Goal: Task Accomplishment & Management: Manage account settings

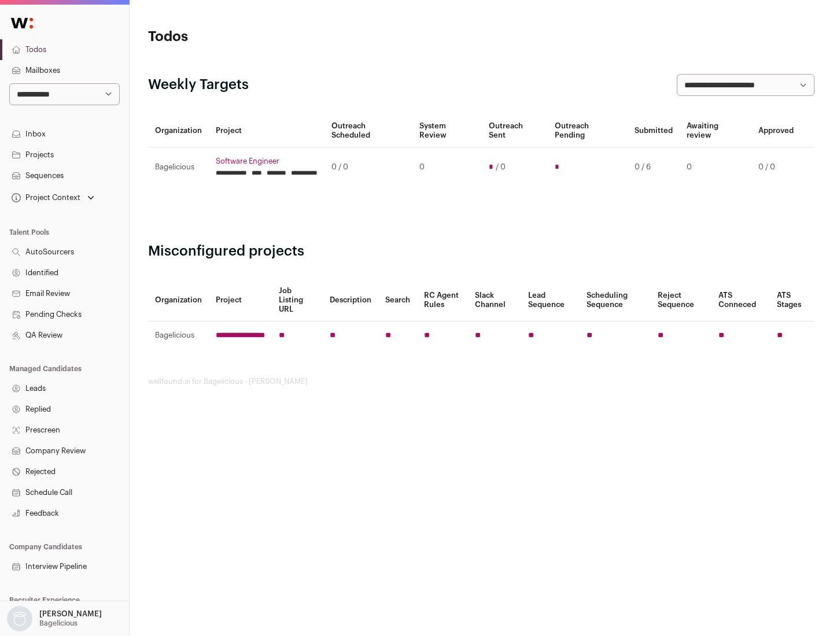
click at [64, 154] on link "Projects" at bounding box center [64, 155] width 129 height 21
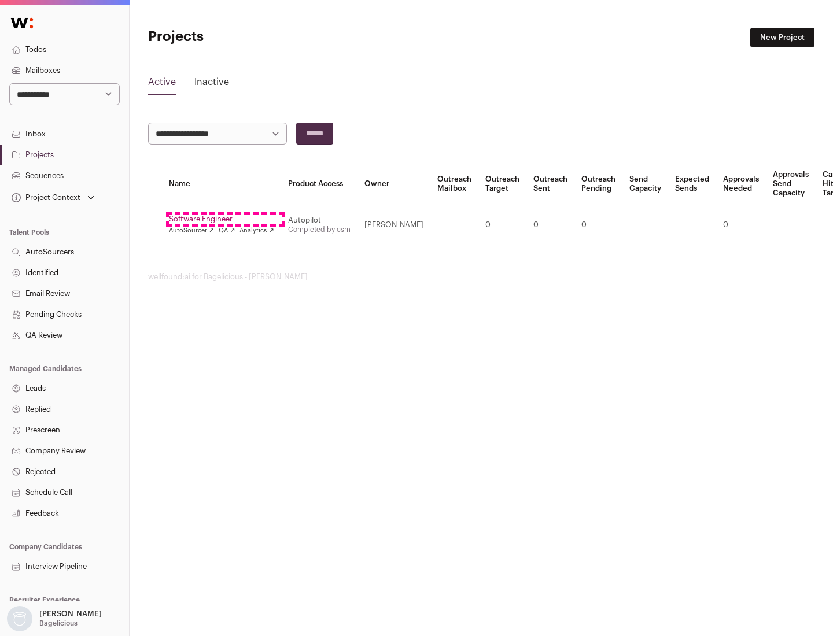
click at [225, 219] on link "Software Engineer" at bounding box center [221, 219] width 105 height 9
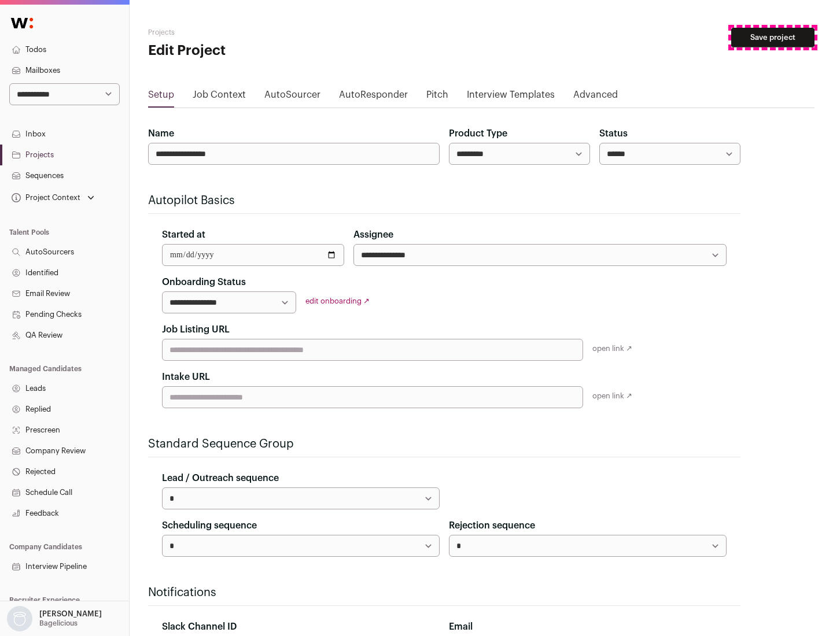
click at [773, 38] on button "Save project" at bounding box center [772, 38] width 83 height 20
